Goal: Entertainment & Leisure: Consume media (video, audio)

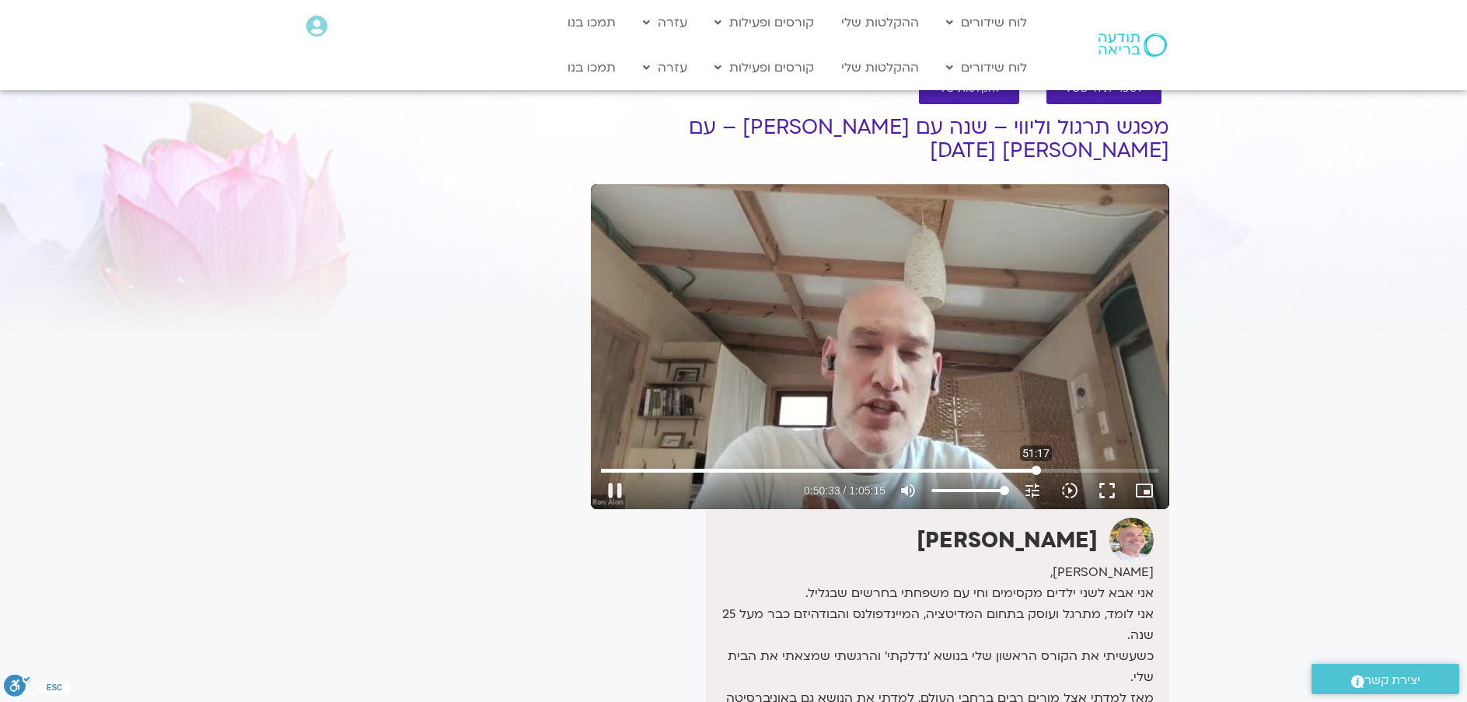
click at [1037, 466] on input "Seek" at bounding box center [880, 470] width 558 height 9
click at [1034, 466] on input "Seek" at bounding box center [880, 470] width 558 height 9
click at [616, 472] on button "pause" at bounding box center [614, 490] width 37 height 37
click at [619, 472] on button "play_arrow" at bounding box center [614, 490] width 37 height 37
click at [1145, 466] on input "Seek" at bounding box center [880, 470] width 558 height 9
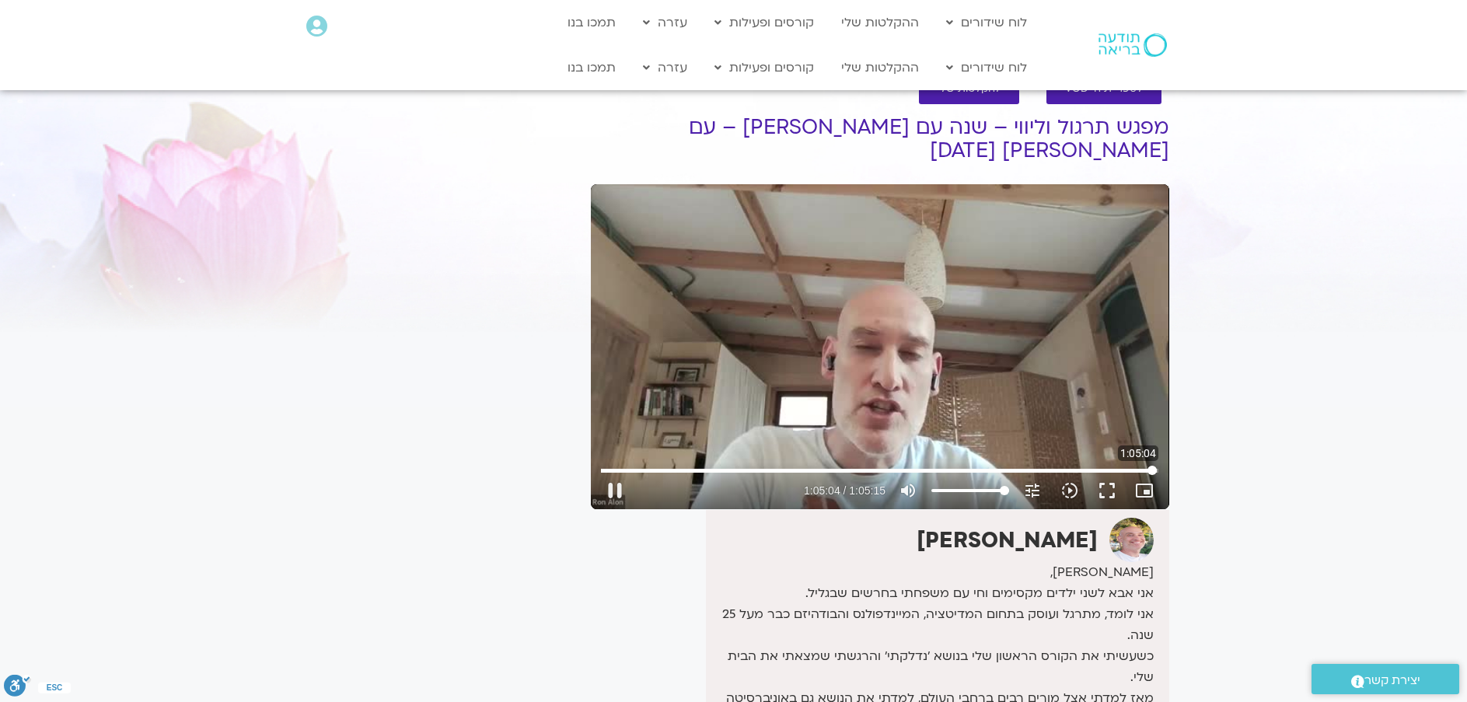
click at [1153, 466] on input "Seek" at bounding box center [880, 470] width 558 height 9
type input "3905.350134"
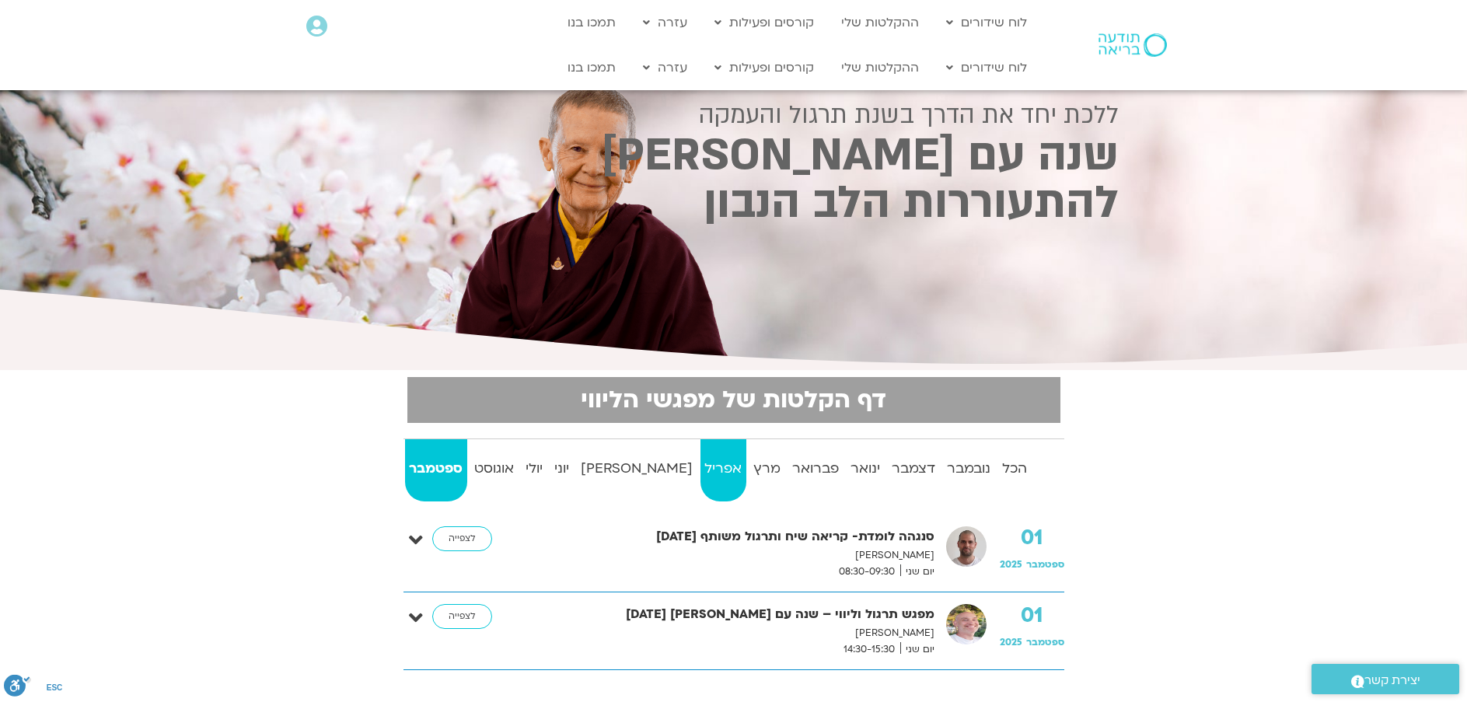
click at [701, 469] on strong "אפריל" at bounding box center [724, 468] width 46 height 23
